Goal: Navigation & Orientation: Find specific page/section

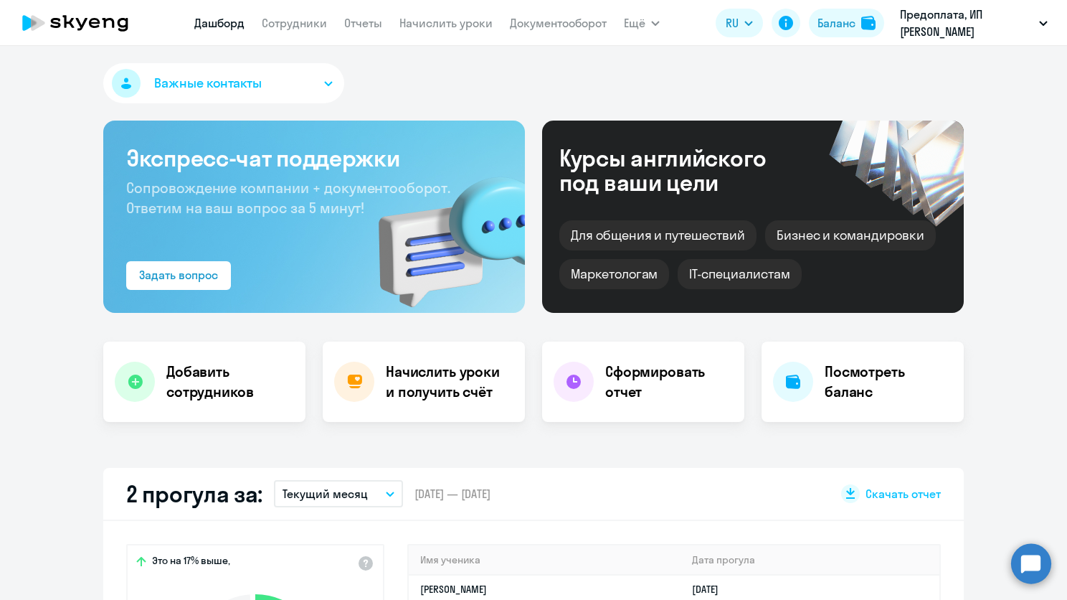
select select "30"
click at [362, 19] on link "Отчеты" at bounding box center [363, 23] width 38 height 14
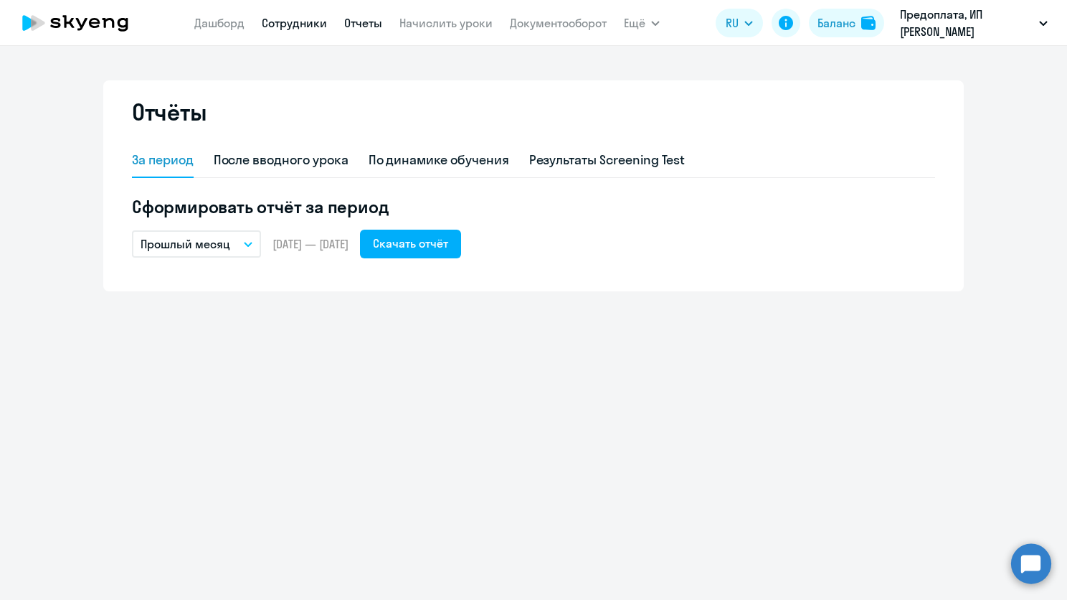
click at [275, 26] on link "Сотрудники" at bounding box center [294, 23] width 65 height 14
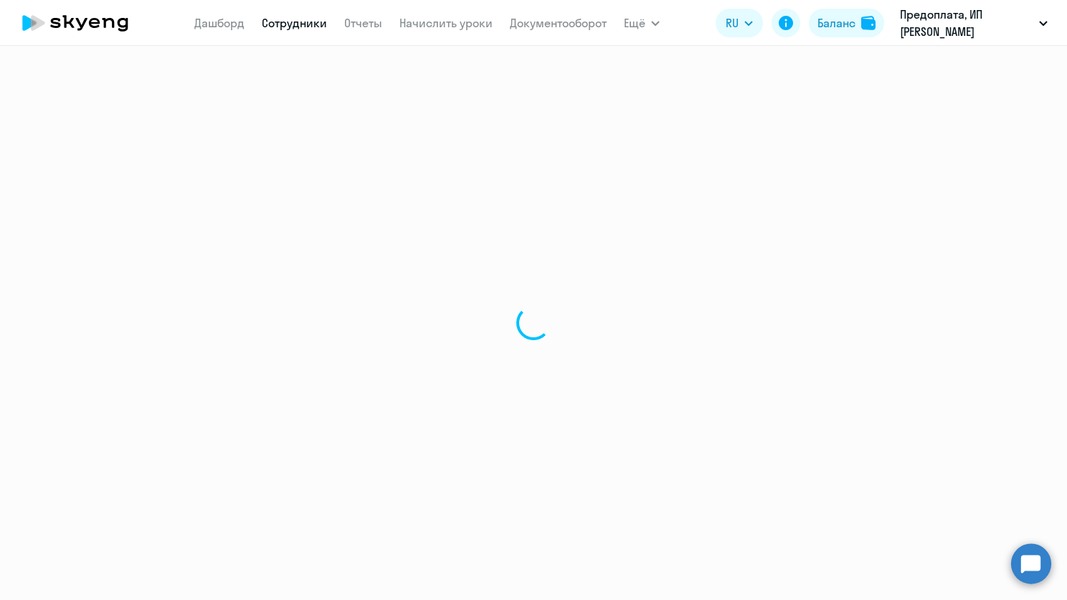
select select "30"
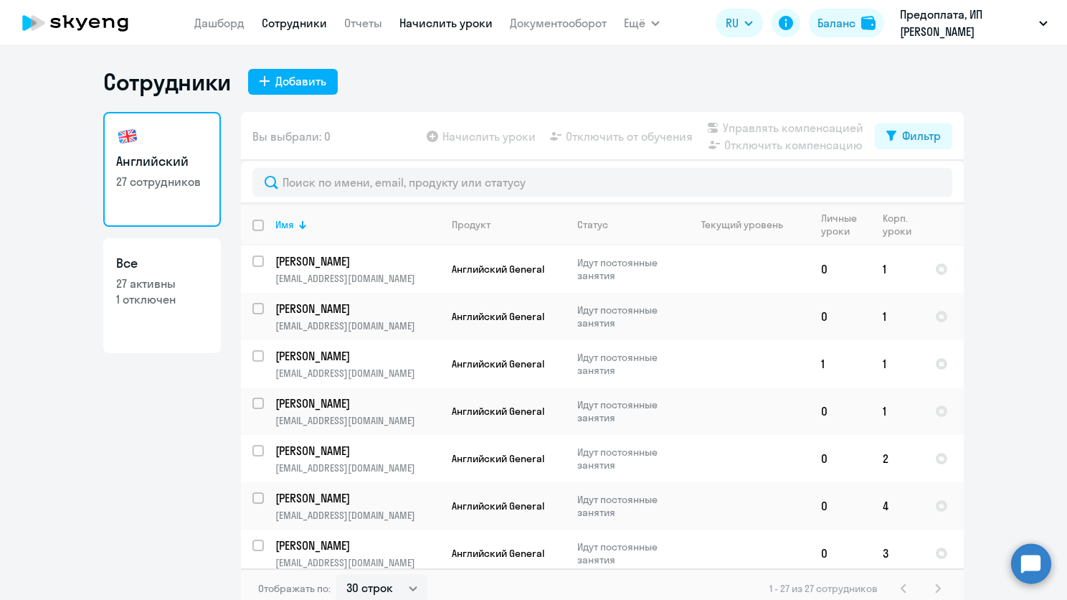
click at [433, 28] on link "Начислить уроки" at bounding box center [446, 23] width 93 height 14
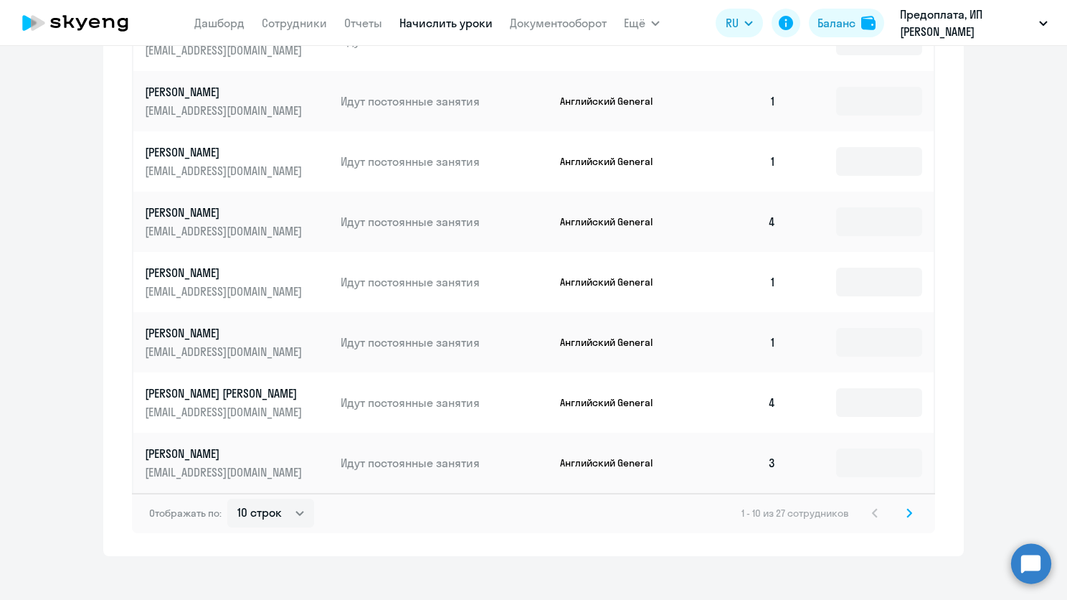
scroll to position [736, 0]
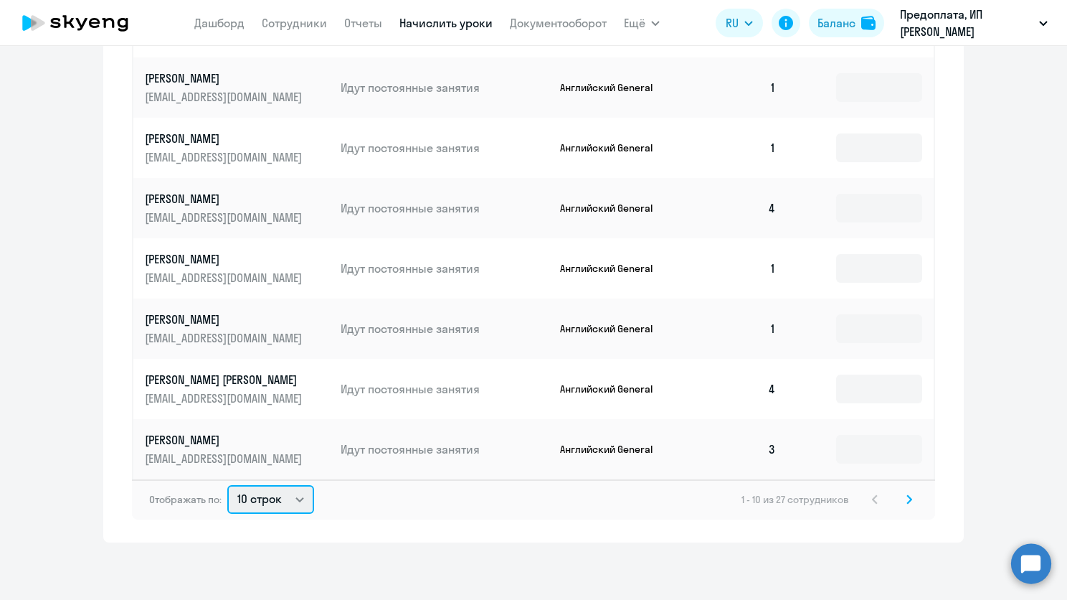
click at [261, 510] on select "10 строк 30 строк 50 строк" at bounding box center [270, 499] width 87 height 29
select select "50"
click at [227, 485] on select "10 строк 30 строк 50 строк" at bounding box center [270, 499] width 87 height 29
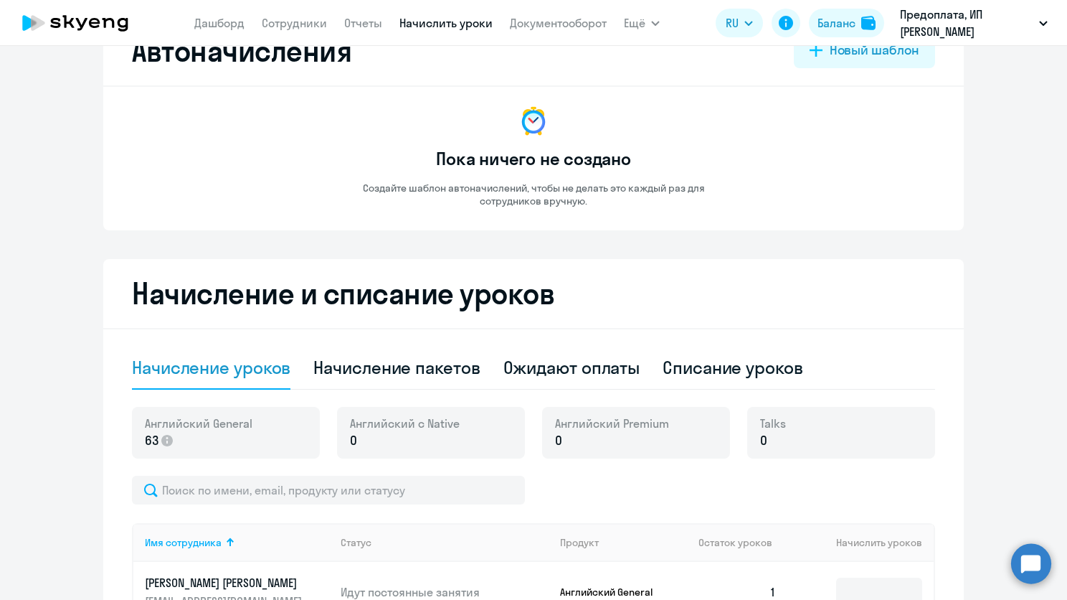
scroll to position [0, 0]
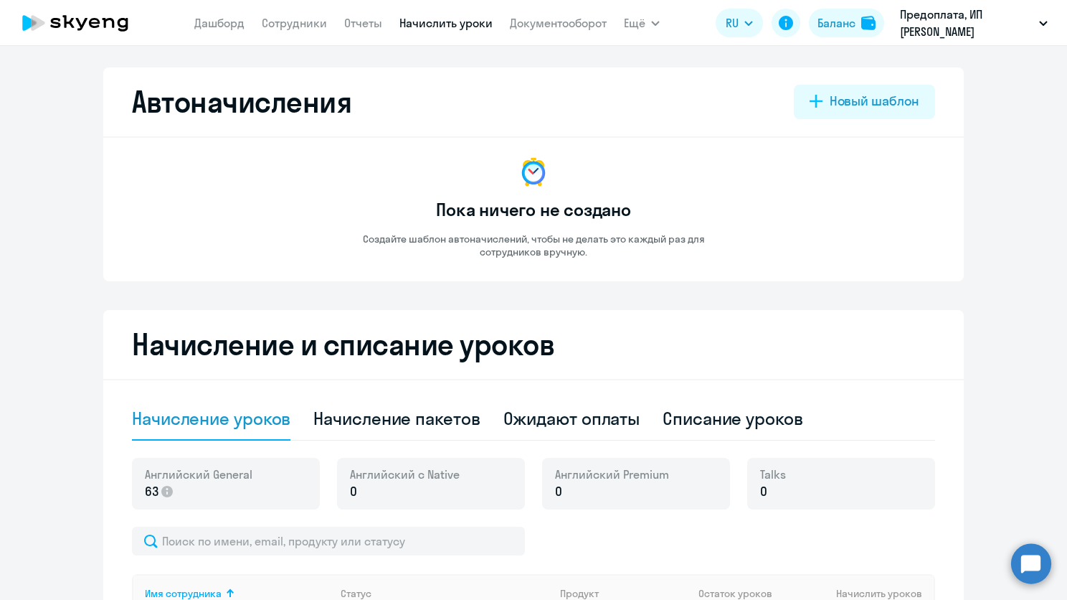
click at [209, 32] on app-menu-item-link "Дашборд" at bounding box center [219, 23] width 50 height 18
click at [225, 27] on link "Дашборд" at bounding box center [219, 23] width 50 height 14
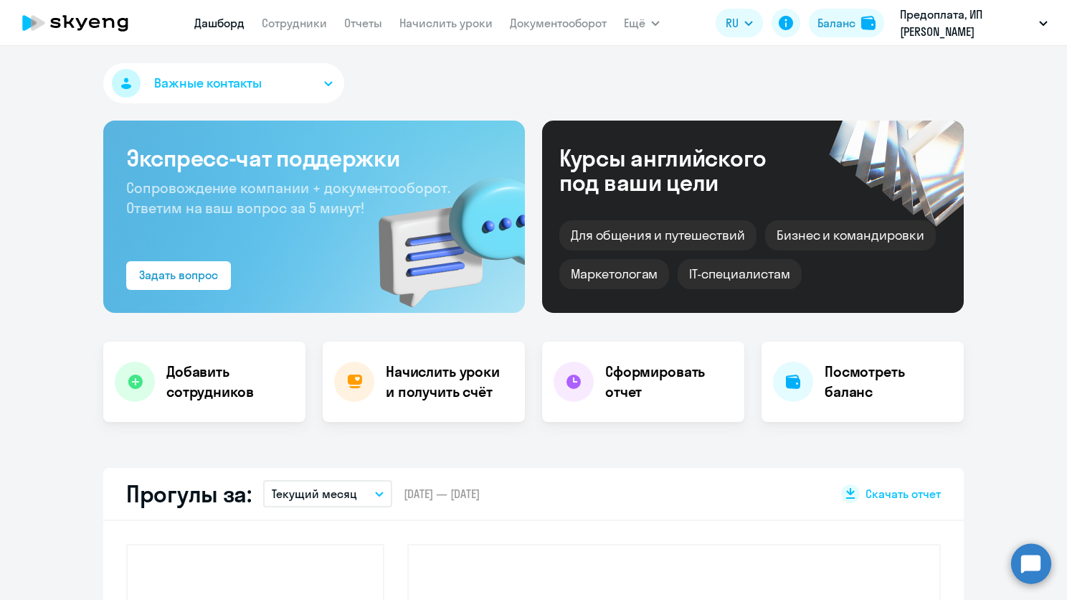
select select "30"
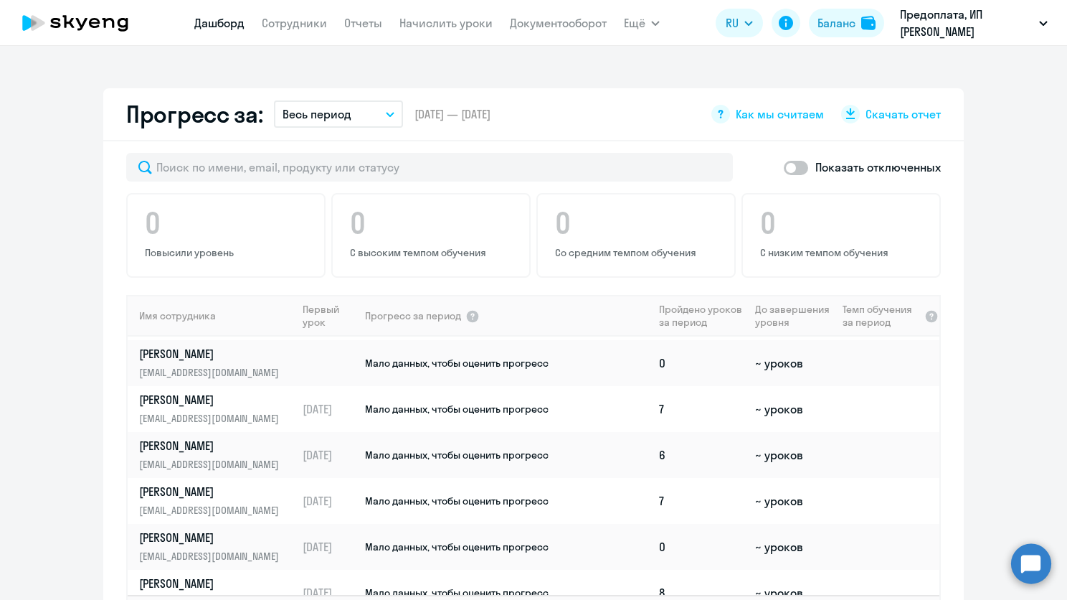
scroll to position [981, 0]
